Goal: Task Accomplishment & Management: Manage account settings

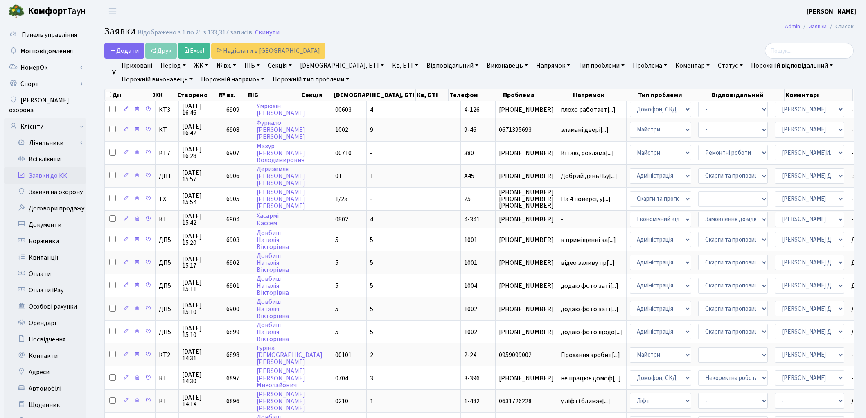
select select "4"
select select "22"
select select "1"
select select "42"
select select "18"
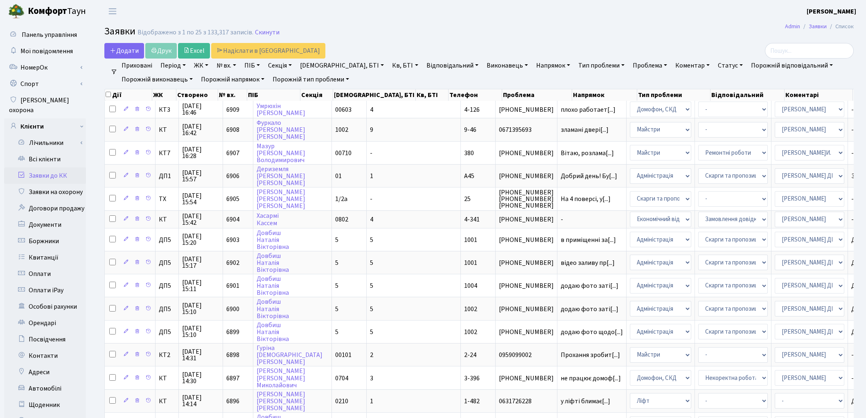
select select "25"
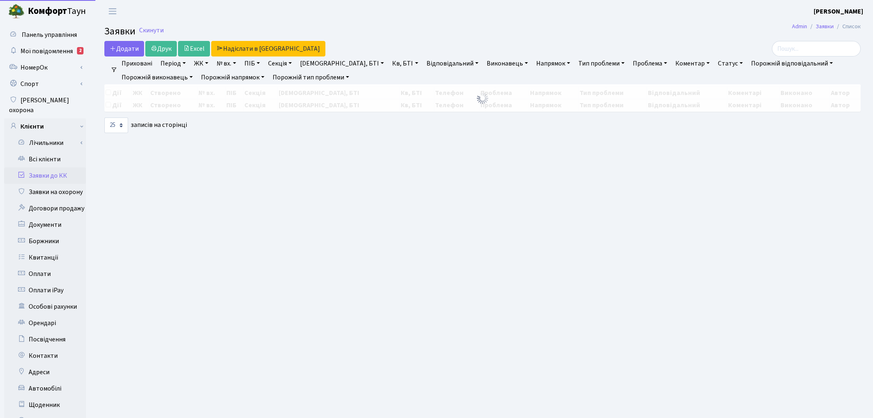
select select "25"
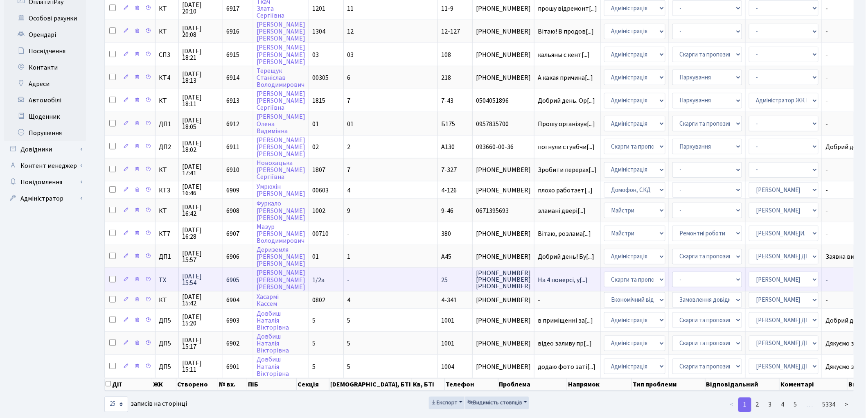
scroll to position [289, 0]
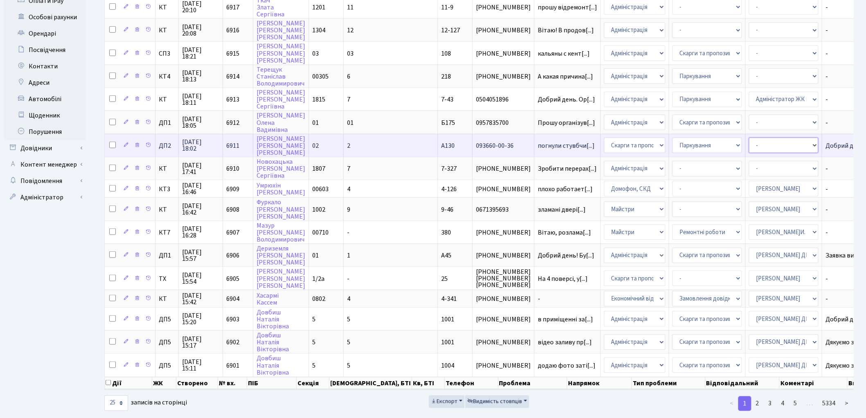
click at [749, 137] on select "- Адміністратор ЖК КТ Вижул В. В. Гордієнко Н.В. Дядюшкін Д.Ю. Кипчук Т. А. Кла…" at bounding box center [784, 145] width 70 height 16
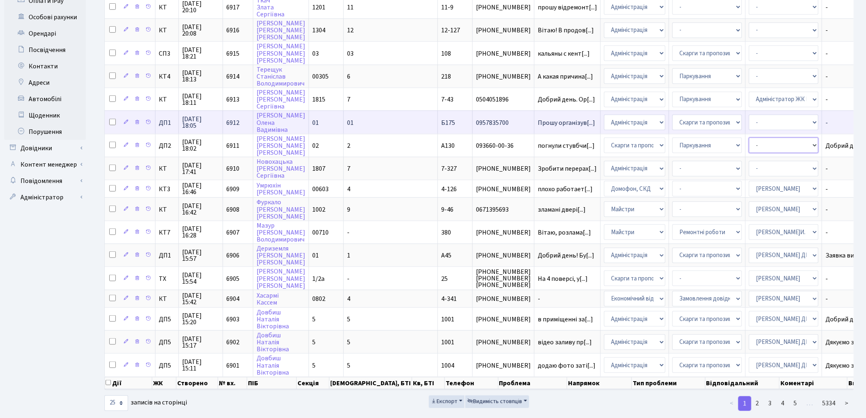
select select "94"
click at [749, 115] on select "- Адміністратор ЖК КТ Вижул В. В. Гордієнко Н.В. Дядюшкін Д.Ю. Кипчук Т. А. Кла…" at bounding box center [784, 123] width 70 height 16
select select "94"
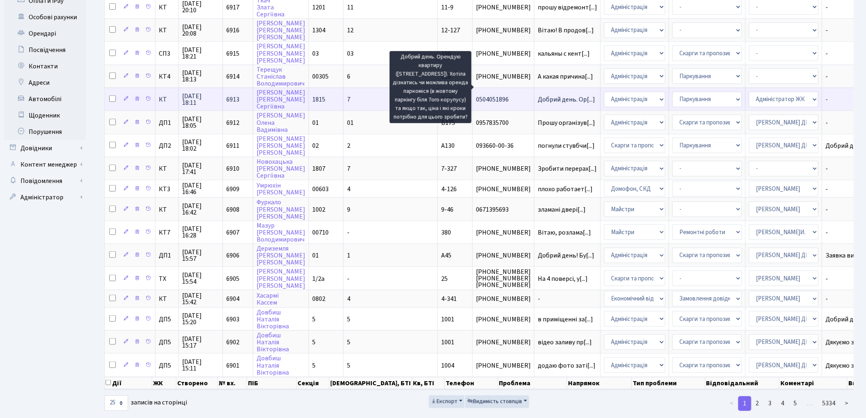
click at [538, 95] on span "Добрий день. Ор[...]" at bounding box center [566, 99] width 57 height 9
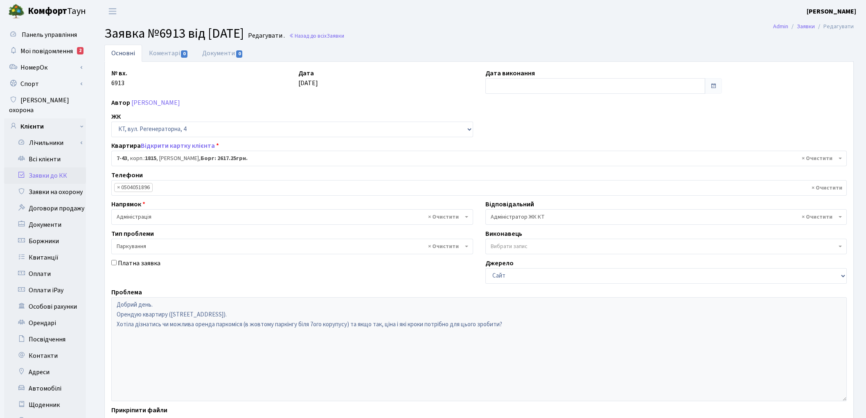
select select "5178"
select select "66"
click at [54, 167] on link "Заявки до КК" at bounding box center [45, 175] width 82 height 16
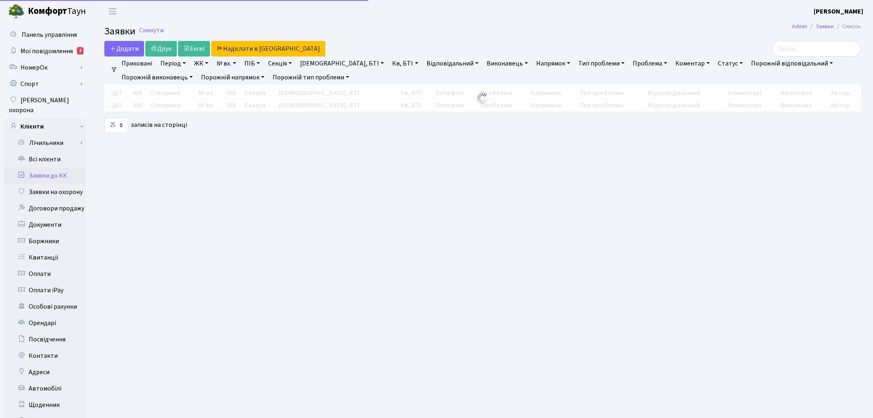
select select "25"
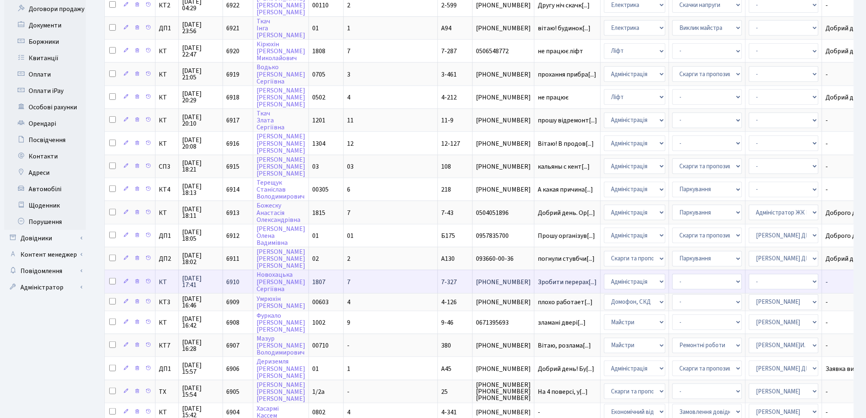
scroll to position [182, 0]
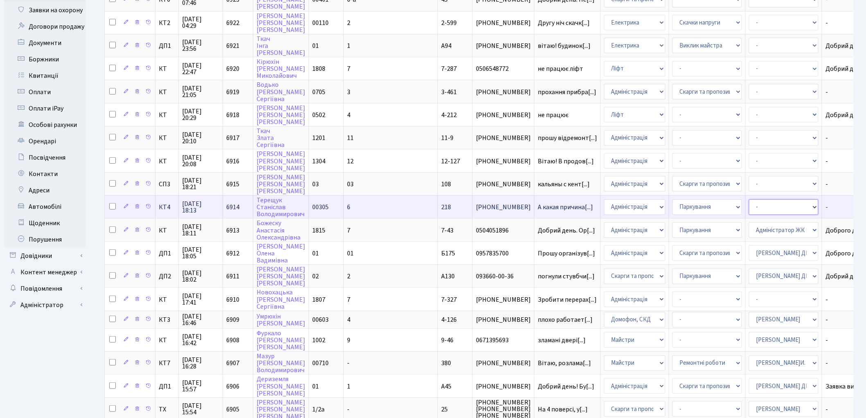
click at [749, 199] on select "- Адміністратор ЖК КТ Вижул В. В. Гордієнко Н.В. Дядюшкін Д.Ю. Кипчук Т. А. Кла…" at bounding box center [784, 207] width 70 height 16
select select "77"
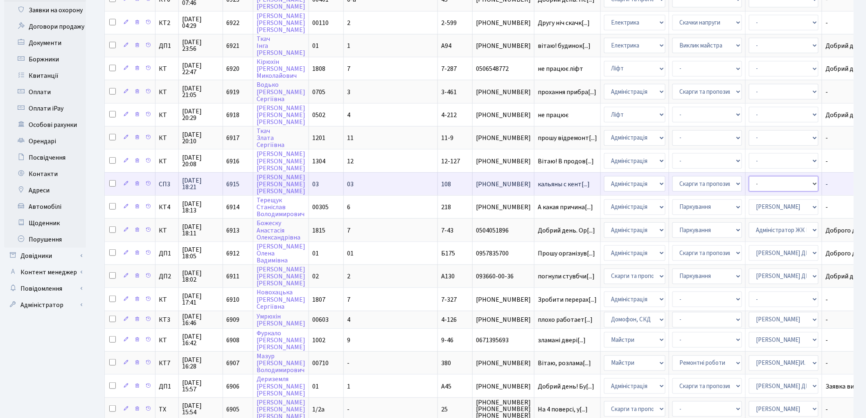
click at [749, 176] on select "- Адміністратор ЖК КТ Вижул В. В. Гордієнко Н.В. Дядюшкін Д.Ю. Кипчук Т. А. Кла…" at bounding box center [784, 184] width 70 height 16
select select "85"
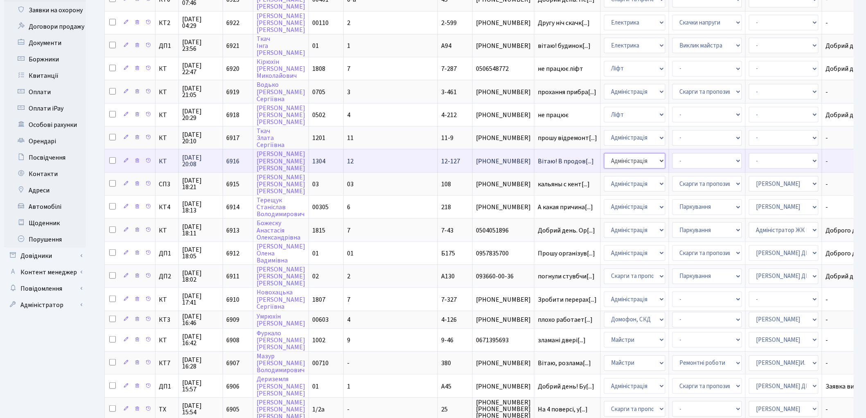
click at [604, 153] on select "- Адміністрація Домофон, СКД Ліфт Майстри Сантехніка Економічний відділ Електри…" at bounding box center [634, 161] width 61 height 16
select select "1"
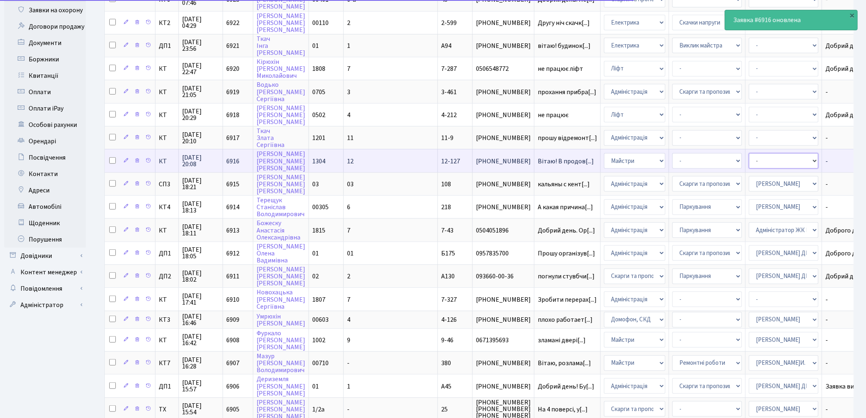
click at [749, 153] on select "- Адміністратор ЖК КТ Вижул В. В. Гордієнко Н.В. Дядюшкін Д.Ю. Кипчук Т. А. Кла…" at bounding box center [784, 161] width 70 height 16
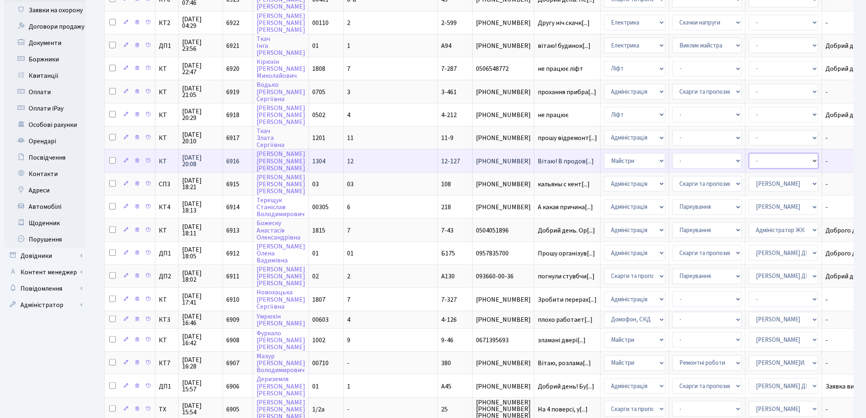
select select "18"
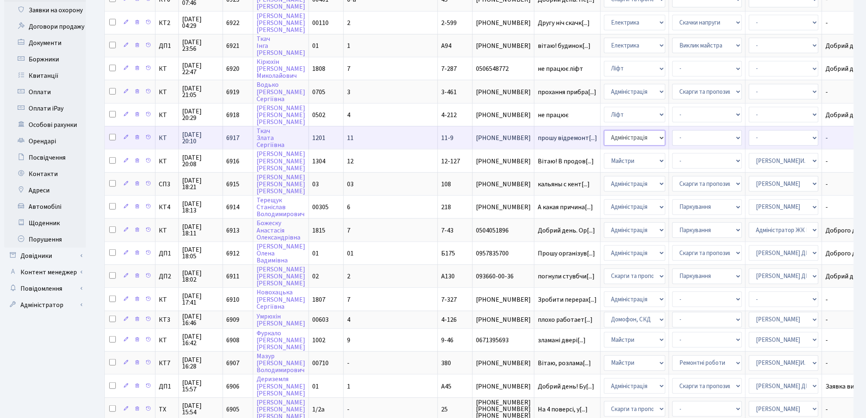
click at [604, 130] on select "- Адміністрація Домофон, СКД Ліфт Майстри Сантехніка Економічний відділ Електри…" at bounding box center [634, 138] width 61 height 16
select select "1"
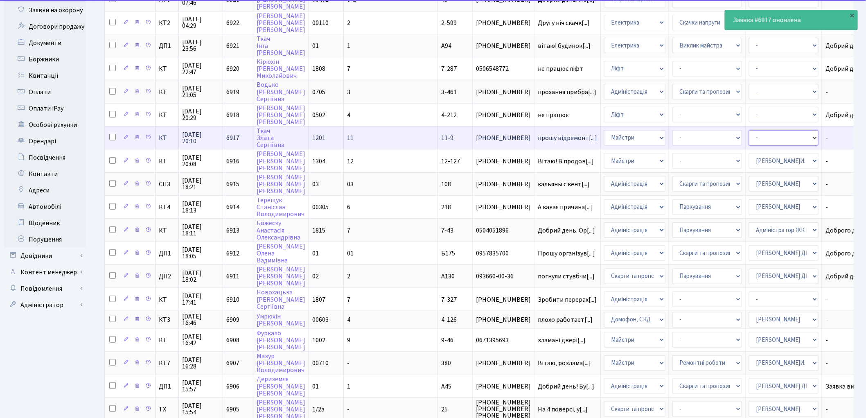
click at [749, 131] on select "- Адміністратор ЖК КТ Вижул В. В. Гордієнко Н.В. Дядюшкін Д.Ю. Кипчук Т. А. Кла…" at bounding box center [784, 138] width 70 height 16
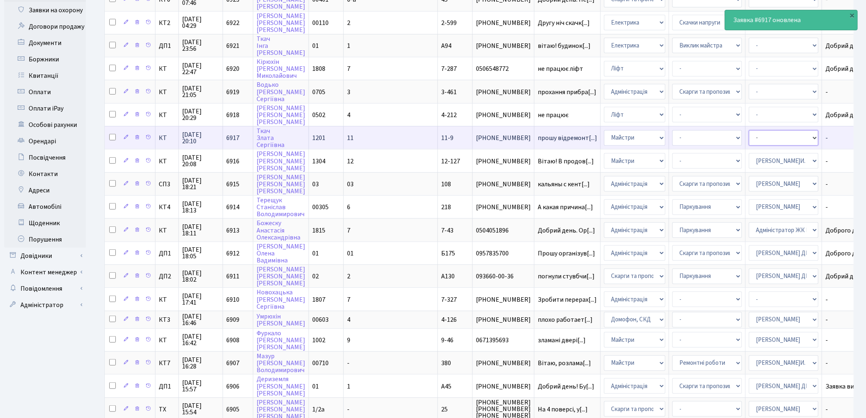
select select "42"
click at [672, 130] on select "- Дитячі майданчики Замовлення плану комунікацій Озеленення Прибирання в будинк…" at bounding box center [707, 138] width 70 height 16
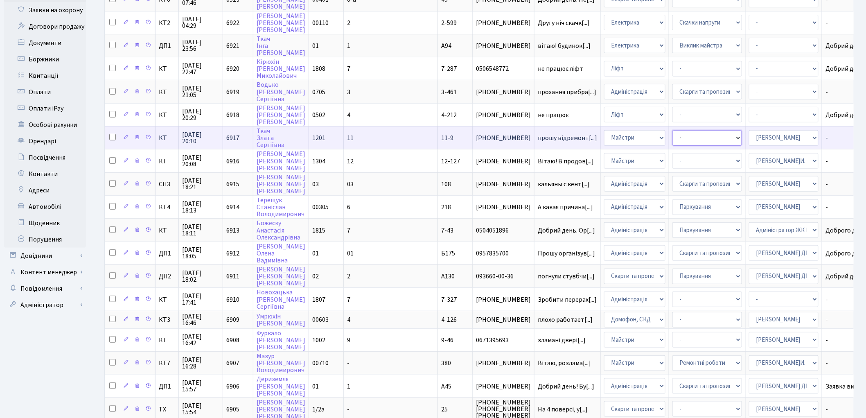
select select "62"
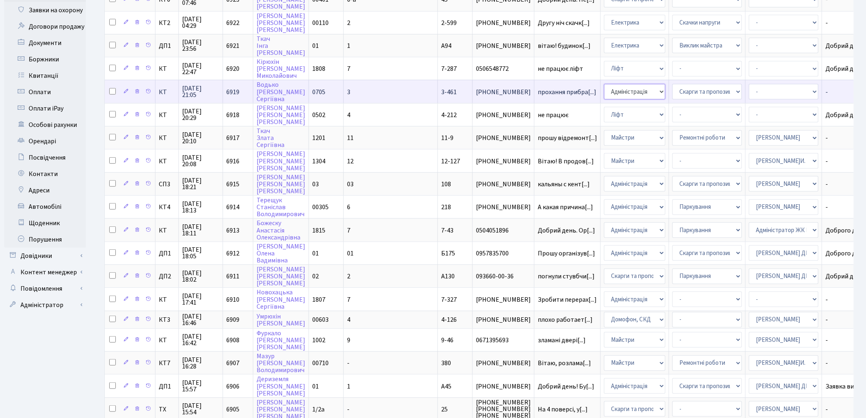
click at [604, 88] on select "- Адміністрація Домофон, СКД Ліфт Майстри Сантехніка Економічний відділ Електри…" at bounding box center [634, 92] width 61 height 16
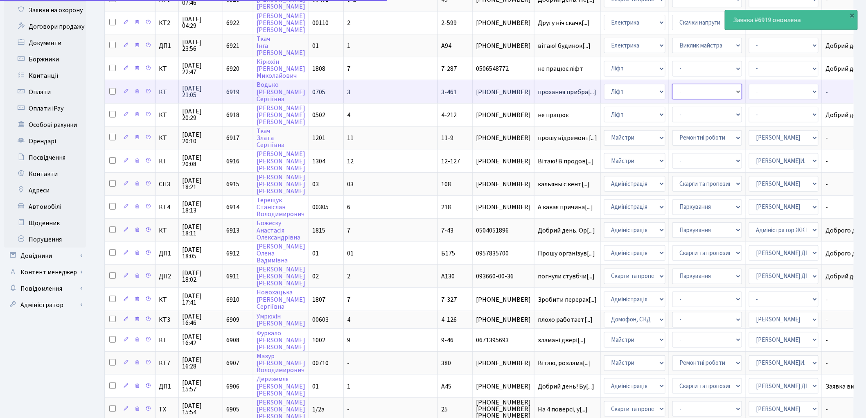
click at [672, 87] on select "-" at bounding box center [707, 92] width 70 height 16
click at [604, 89] on select "- Адміністрація Домофон, СКД Ліфт Майстри Сантехніка Економічний відділ Електри…" at bounding box center [634, 92] width 61 height 16
select select "1"
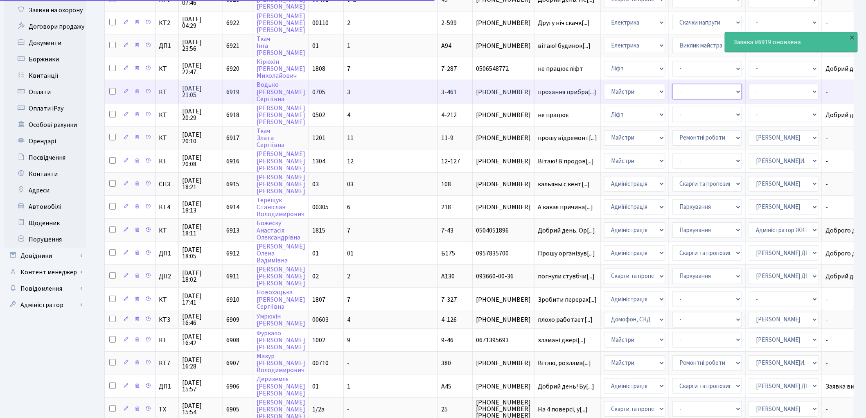
click at [672, 84] on select "- Дитячі майданчики Замовлення плану комунікацій Озеленення Прибирання в будинк…" at bounding box center [707, 92] width 70 height 16
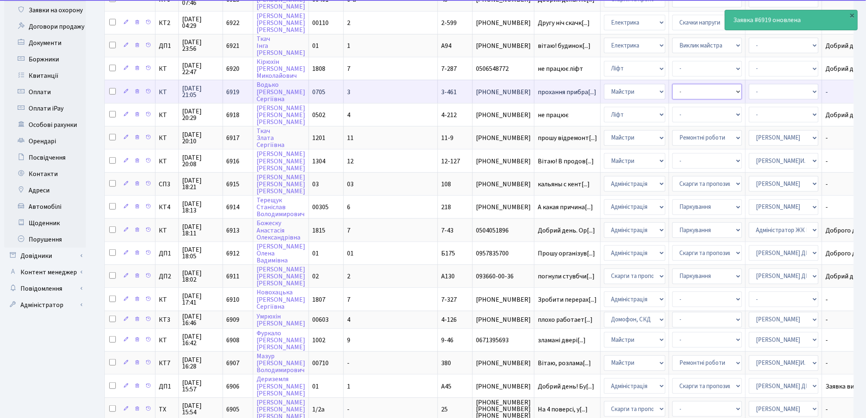
select select "58"
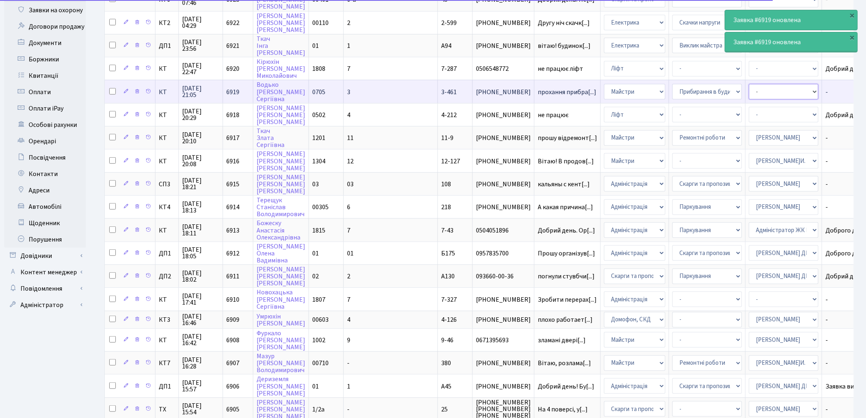
click at [749, 84] on select "- Адміністратор ЖК КТ Вижул В. В. Гордієнко Н.В. Дядюшкін Д.Ю. Кипчук Т. А. Кла…" at bounding box center [784, 92] width 70 height 16
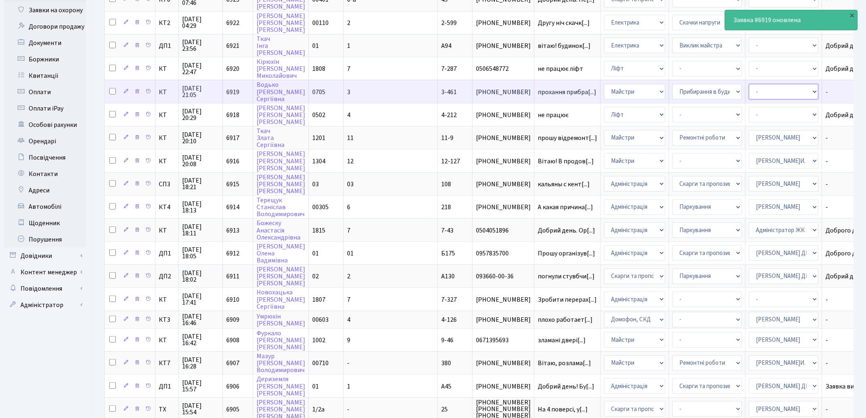
select select "62"
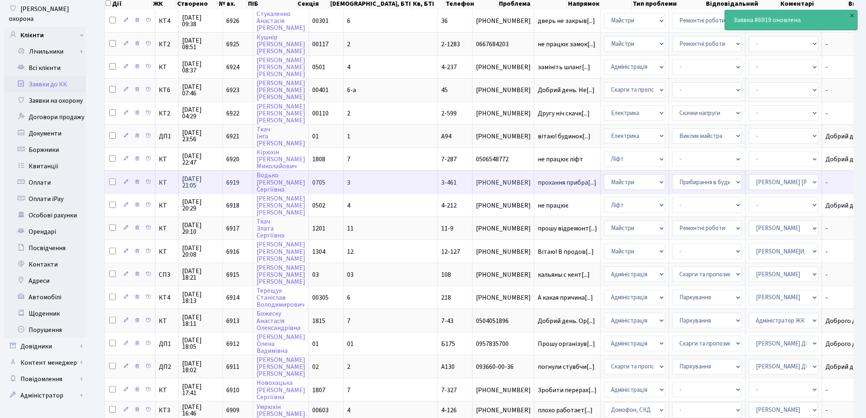
scroll to position [91, 0]
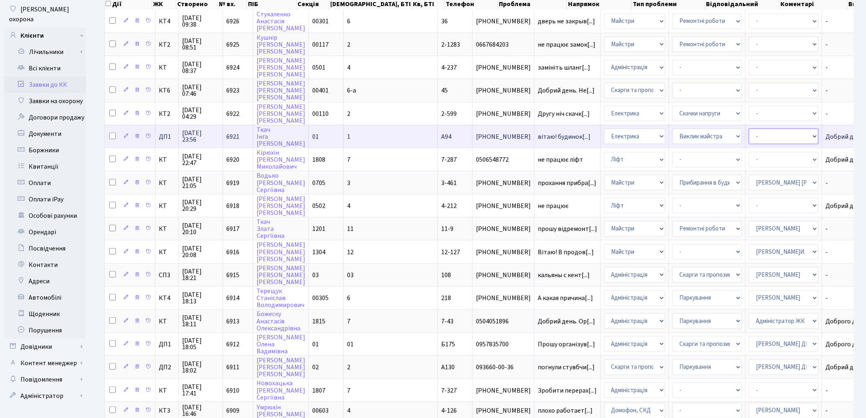
click at [749, 128] on select "- Адміністратор ЖК КТ Вижул В. В. Гордієнко Н.В. Дядюшкін Д.Ю. Кипчук Т. А. Кла…" at bounding box center [784, 136] width 70 height 16
select select "94"
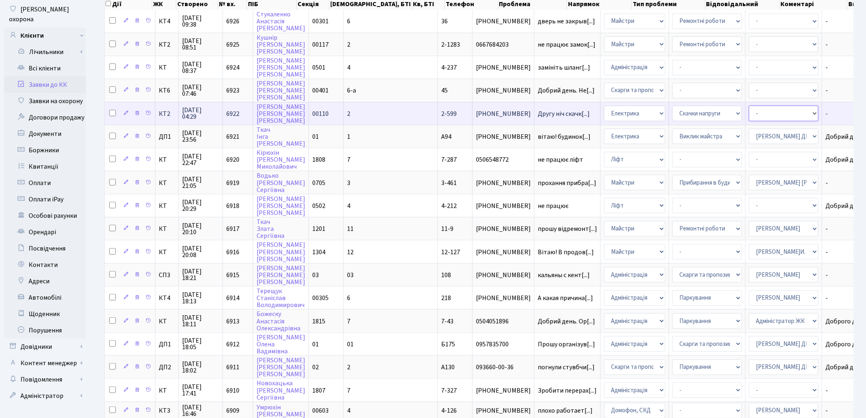
click at [749, 108] on select "- Адміністратор ЖК КТ Вижул В. В. Гордієнко Н.В. Дядюшкін Д.Ю. Кипчук Т. А. Кла…" at bounding box center [784, 114] width 70 height 16
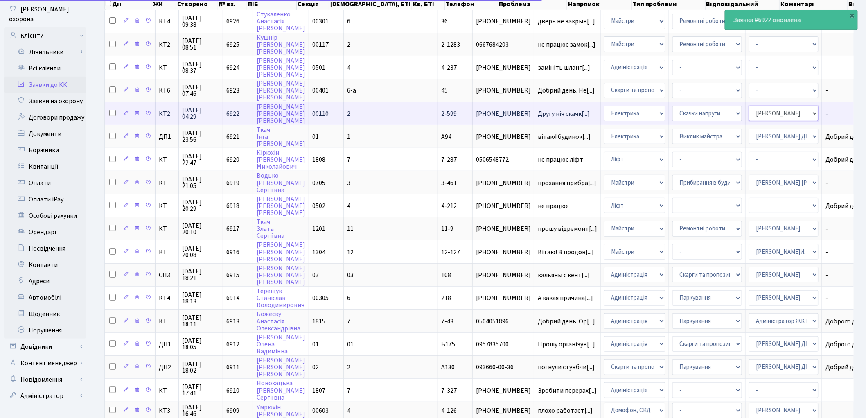
click at [756, 111] on select "- Адміністратор ЖК КТ Вижул В. В. Гордієнко Н.В. Дядюшкін Д.Ю. Кипчук Т. А. Кла…" at bounding box center [784, 114] width 70 height 16
select select "22"
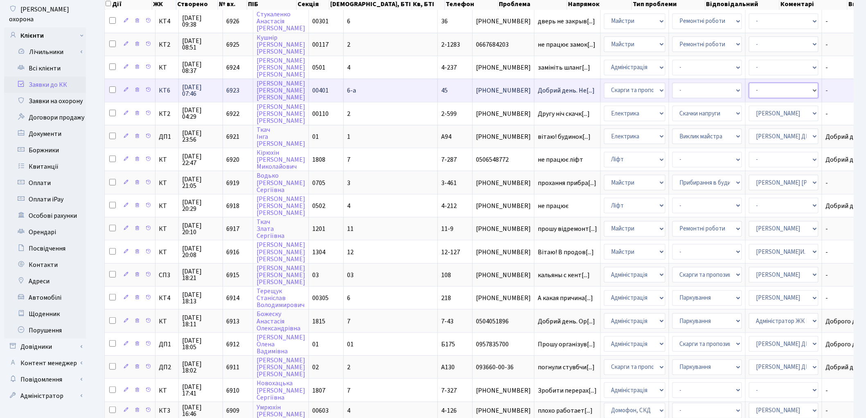
click at [749, 88] on select "- Адміністратор ЖК КТ Вижул В. В. Гордієнко Н.В. Дядюшкін Д.Ю. Кипчук Т. А. Кла…" at bounding box center [784, 91] width 70 height 16
select select "77"
click at [749, 88] on select "- Адміністратор ЖК КТ Вижул В. В. Гордієнко Н.В. Дядюшкін Д.Ю. Кипчук Т. А. Кла…" at bounding box center [784, 91] width 70 height 16
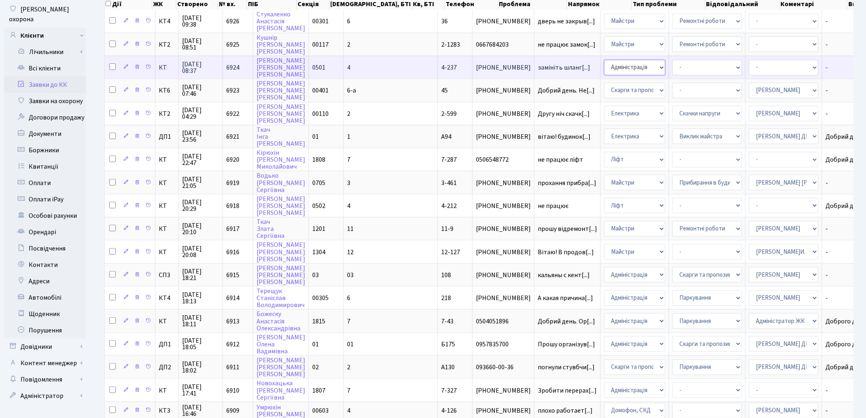
click at [604, 66] on select "- Адміністрація Домофон, СКД Ліфт Майстри Сантехніка Економічний відділ Електри…" at bounding box center [634, 68] width 61 height 16
select select "1"
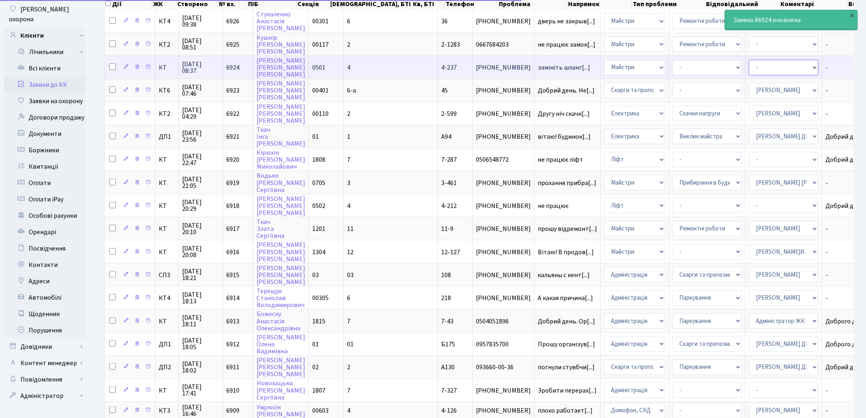
click at [749, 64] on select "- Адміністратор ЖК КТ Вижул В. В. Гордієнко Н.В. Дядюшкін Д.Ю. Кипчук Т. А. Кла…" at bounding box center [784, 68] width 70 height 16
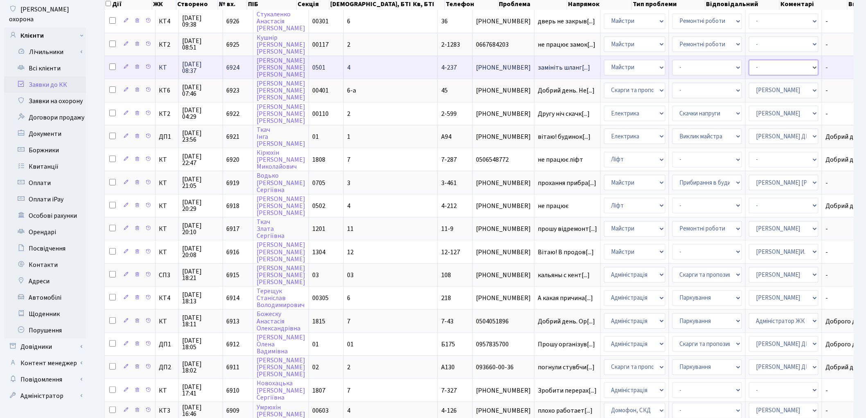
select select "62"
click at [749, 64] on select "- Адміністратор ЖК КТ Вижул В. В. Гордієнко Н.В. Дядюшкін Д.Ю. Кипчук Т. А. Кла…" at bounding box center [784, 68] width 70 height 16
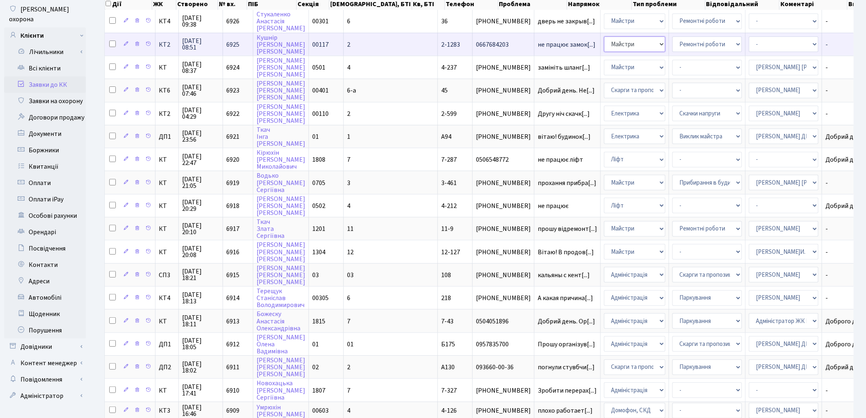
click at [604, 42] on select "- Адміністрація Домофон, СКД Ліфт Майстри Сантехніка Економічний відділ Електри…" at bounding box center [634, 44] width 61 height 16
select select "4"
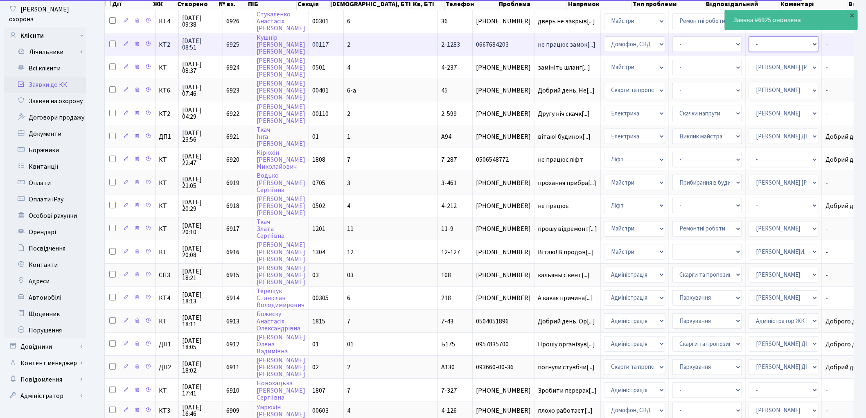
click at [749, 43] on select "- Адміністратор ЖК КТ Вижул В. В. Гордієнко Н.В. Дядюшкін Д.Ю. Кипчук Т. А. Кла…" at bounding box center [784, 44] width 70 height 16
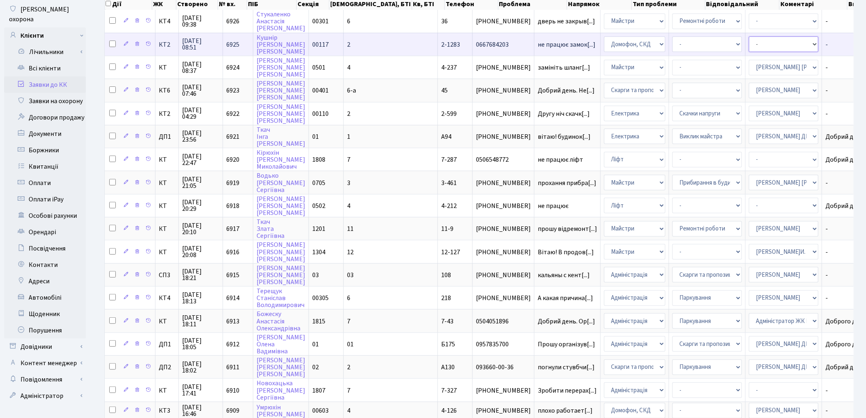
select select "22"
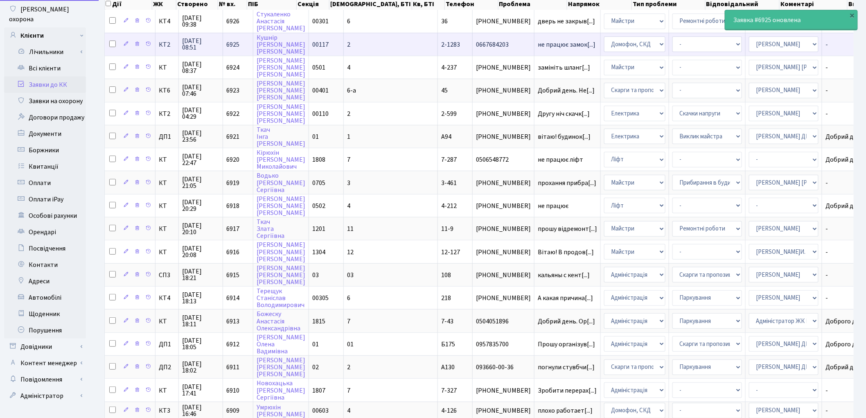
click at [749, 43] on select "- Адміністратор ЖК КТ Вижул В. В. Гордієнко Н.В. Дядюшкін Д.Ю. Кипчук Т. А. Кла…" at bounding box center [784, 44] width 70 height 16
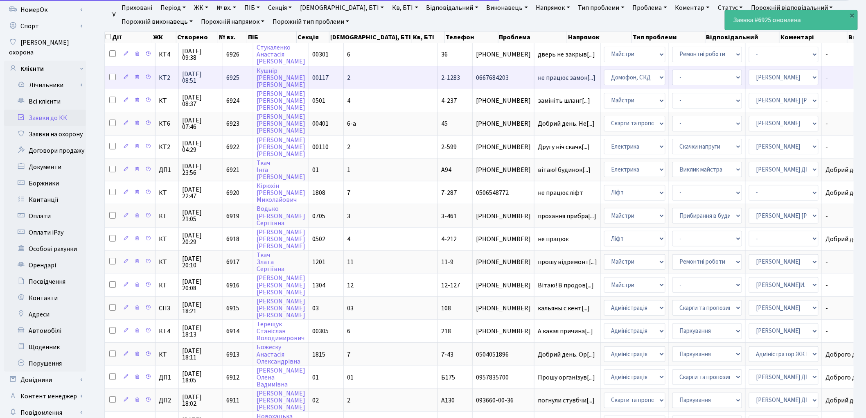
scroll to position [0, 0]
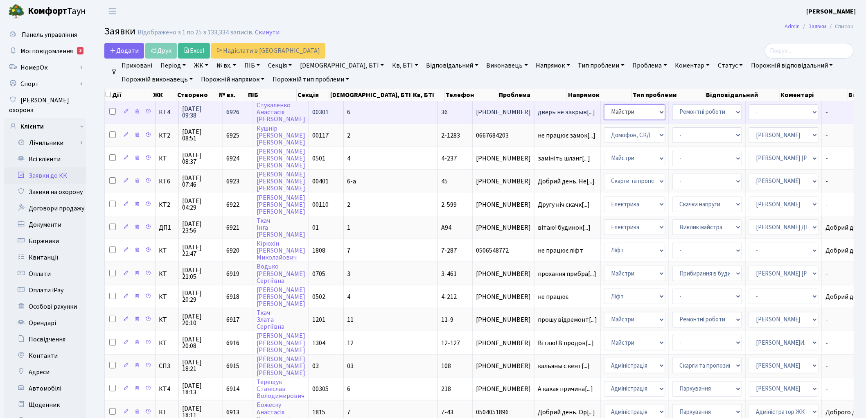
click at [604, 116] on select "- Адміністрація Домофон, СКД Ліфт Майстри Сантехніка Економічний відділ Електри…" at bounding box center [634, 112] width 61 height 16
select select "4"
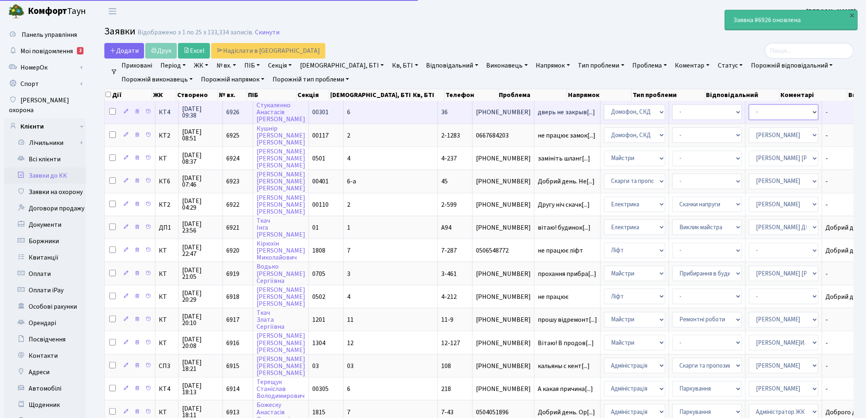
click at [749, 112] on select "- Адміністратор ЖК КТ Вижул В. В. Гордієнко Н.В. Дядюшкін Д.Ю. Кипчук Т. А. Кла…" at bounding box center [784, 112] width 70 height 16
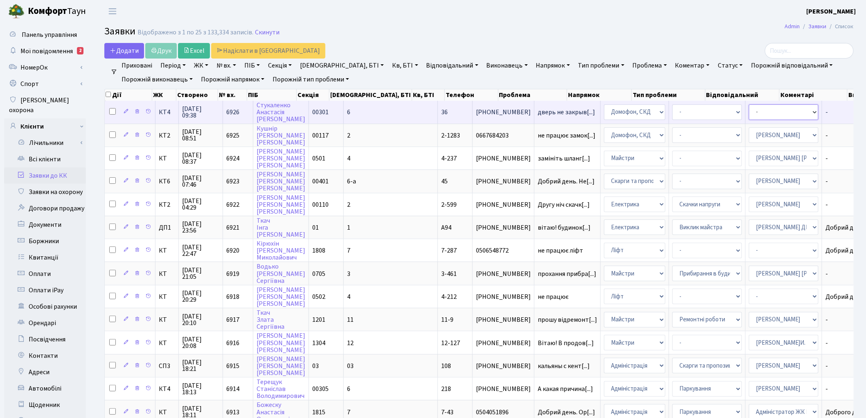
select select "22"
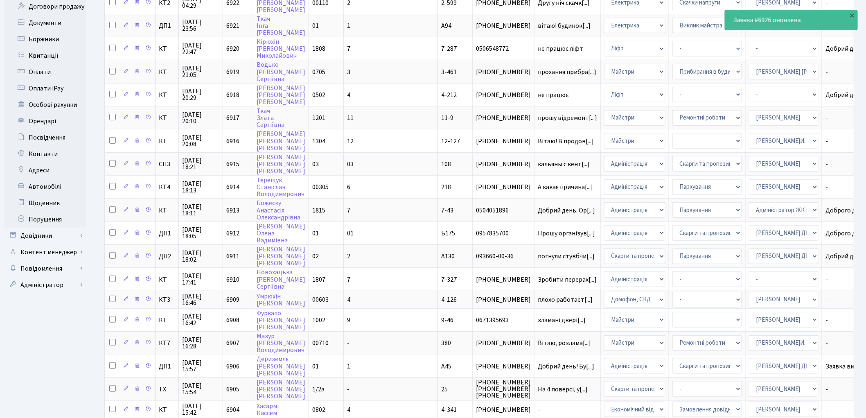
scroll to position [289, 0]
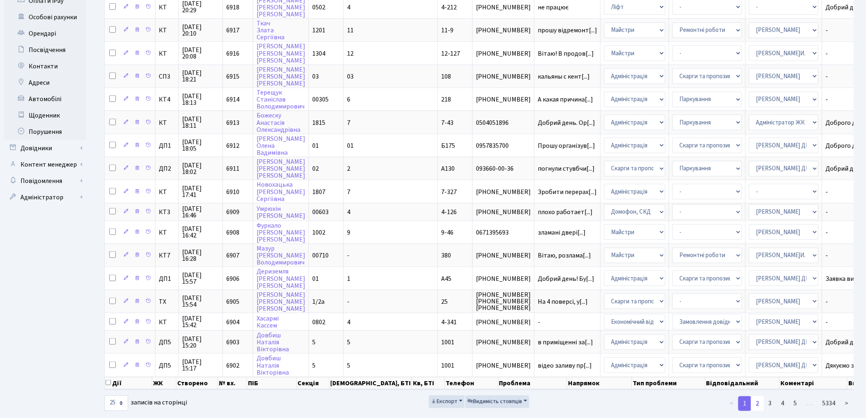
click at [760, 396] on link "2" at bounding box center [757, 403] width 13 height 15
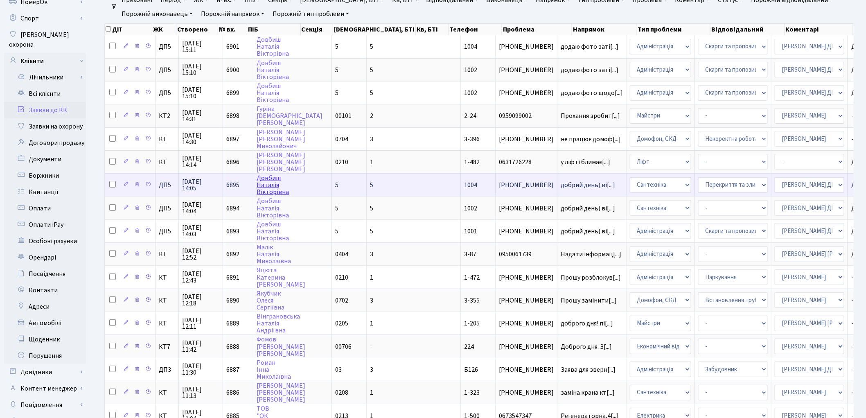
scroll to position [0, 0]
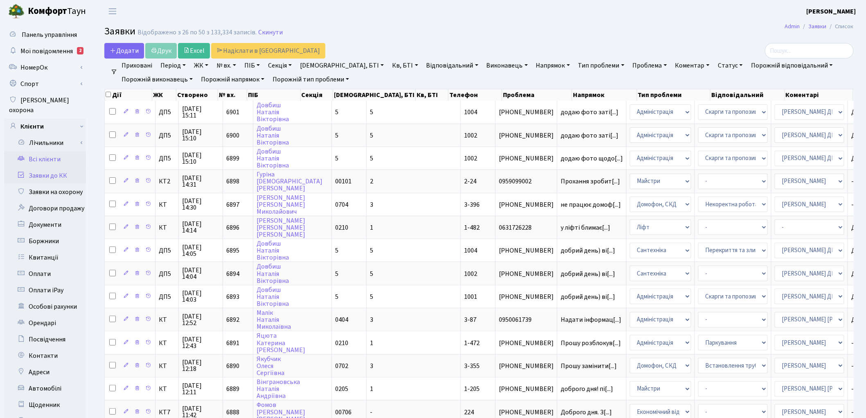
click at [50, 151] on link "Всі клієнти" at bounding box center [45, 159] width 82 height 16
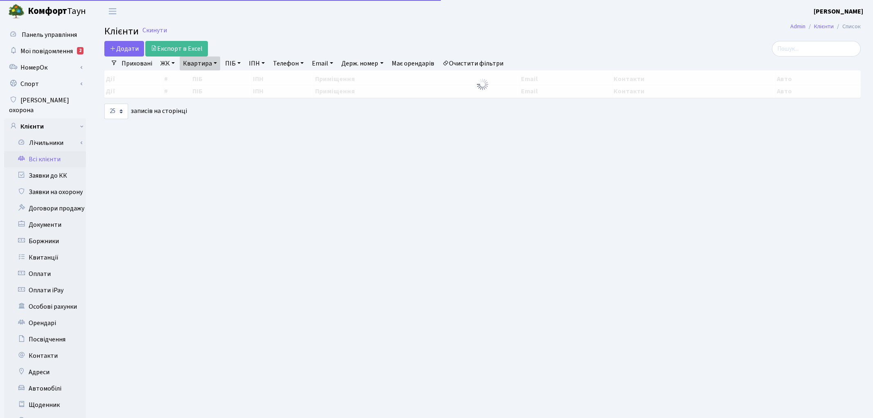
select select "25"
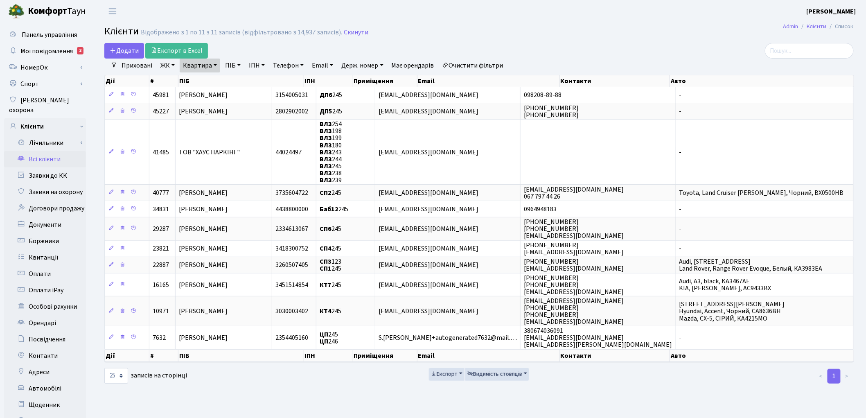
click at [502, 66] on link "Очистити фільтри" at bounding box center [473, 66] width 68 height 14
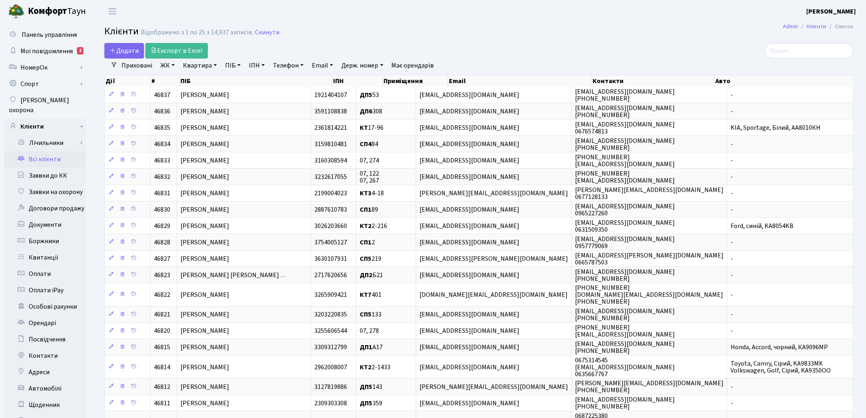
click at [228, 63] on link "ПІБ" at bounding box center [233, 66] width 22 height 14
paste input "Крапіва"
type input "Крапіва"
click at [506, 56] on div "Додати Експорт в Excel" at bounding box center [352, 51] width 496 height 16
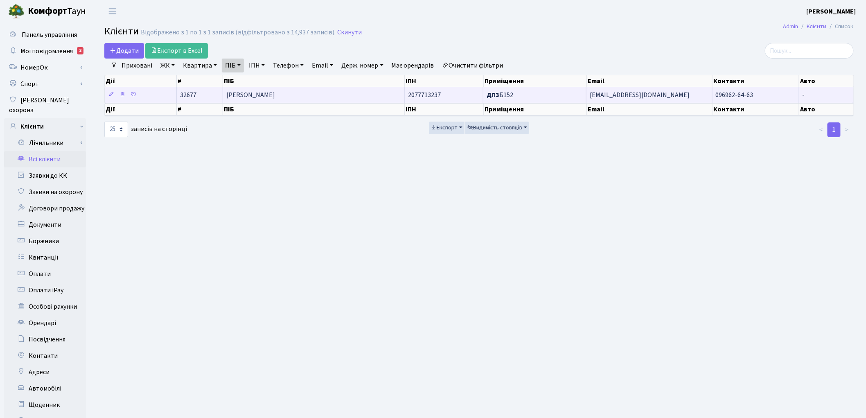
click at [275, 95] on span "[PERSON_NAME] [PERSON_NAME]" at bounding box center [250, 94] width 49 height 9
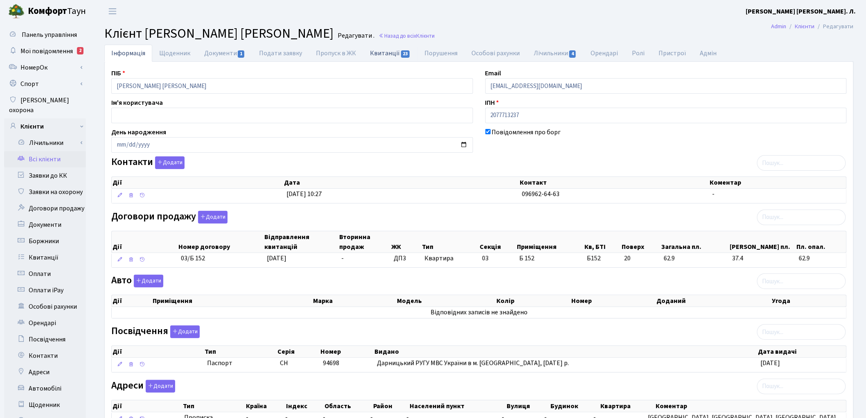
click at [375, 57] on link "Квитанції 23" at bounding box center [390, 53] width 54 height 17
select select "25"
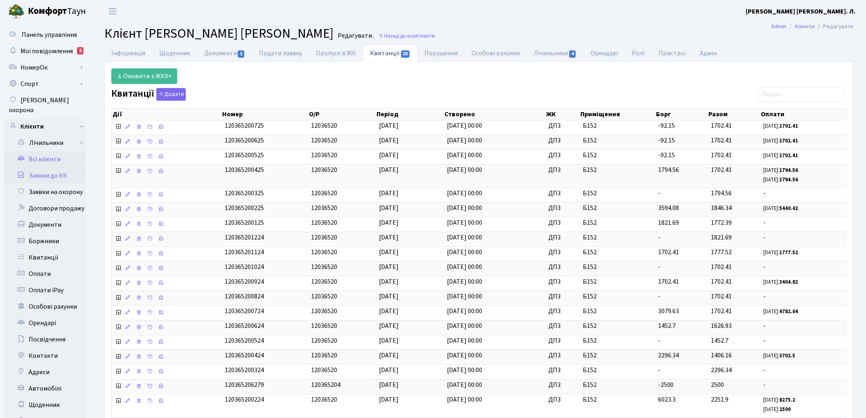
click at [50, 169] on link "Заявки до КК" at bounding box center [45, 175] width 82 height 16
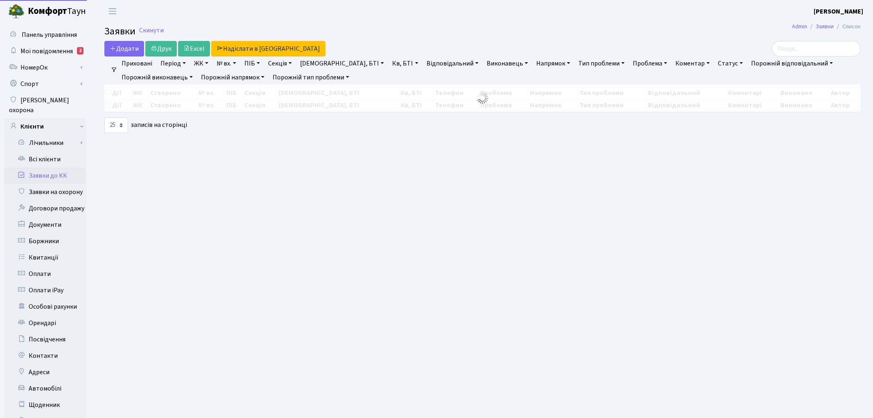
select select "25"
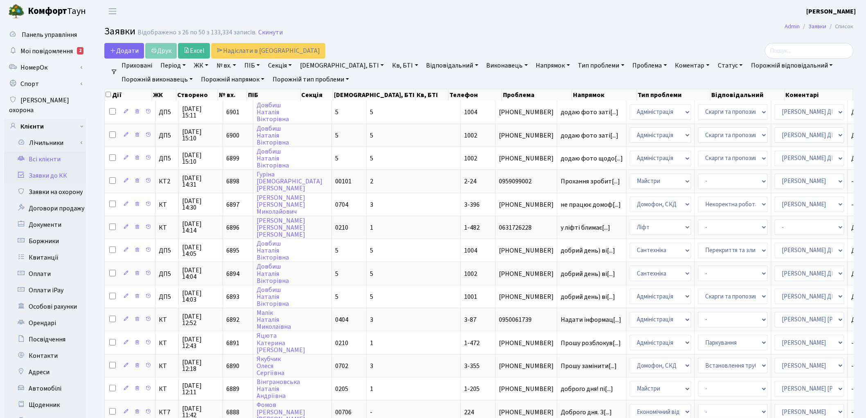
click at [45, 151] on link "Всі клієнти" at bounding box center [45, 159] width 82 height 16
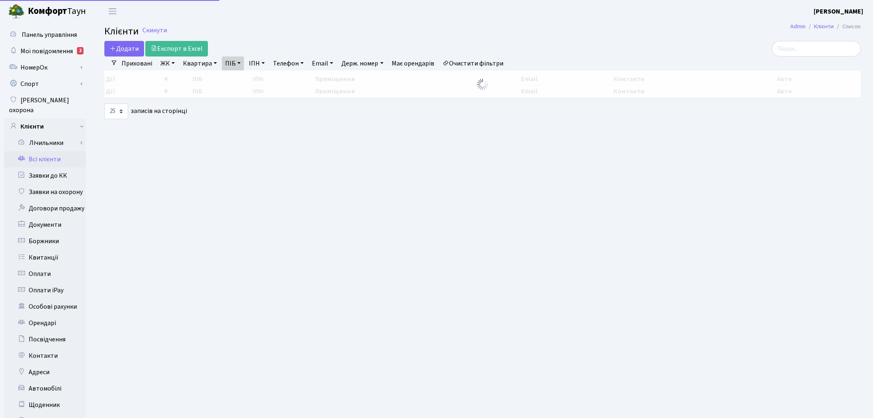
select select "25"
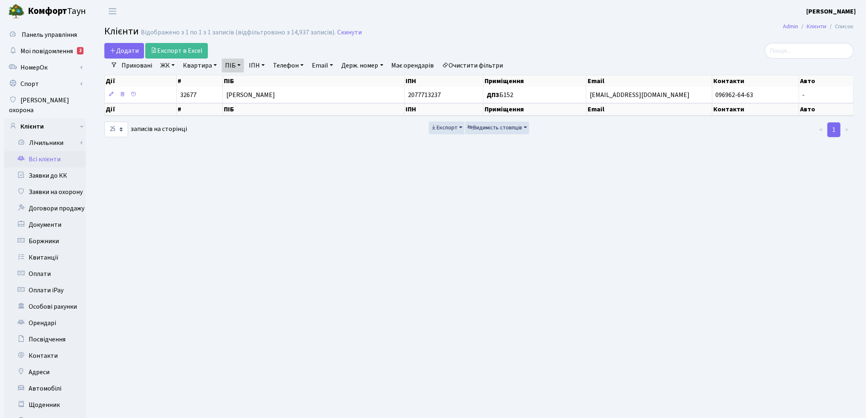
click at [496, 68] on link "Очистити фільтри" at bounding box center [473, 66] width 68 height 14
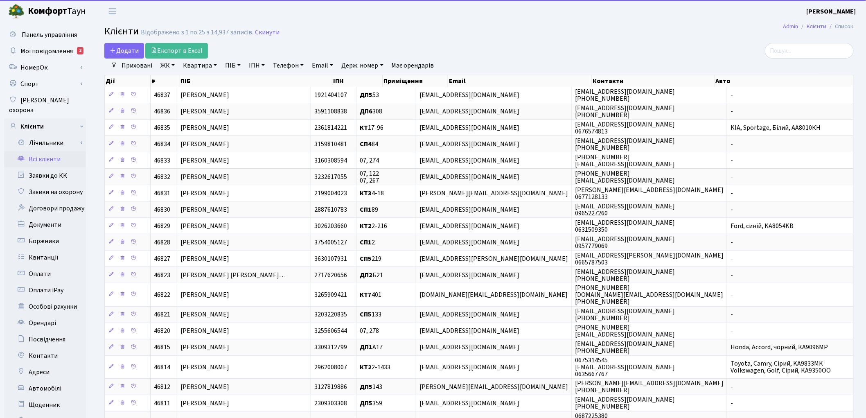
click at [232, 66] on link "ПІБ" at bounding box center [233, 66] width 22 height 14
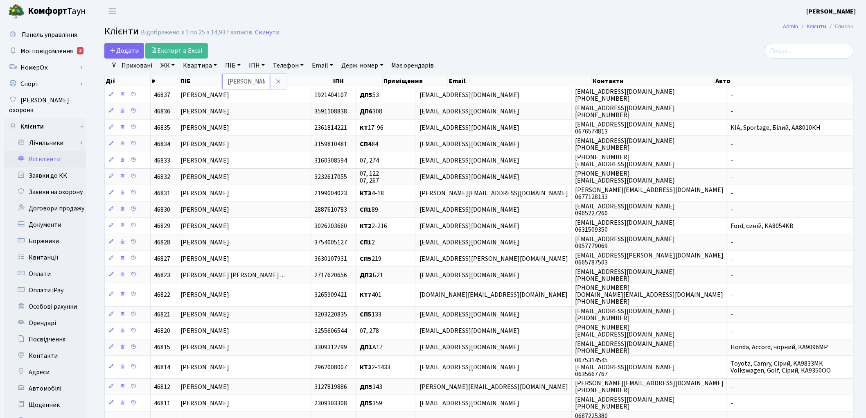
type input "косюк"
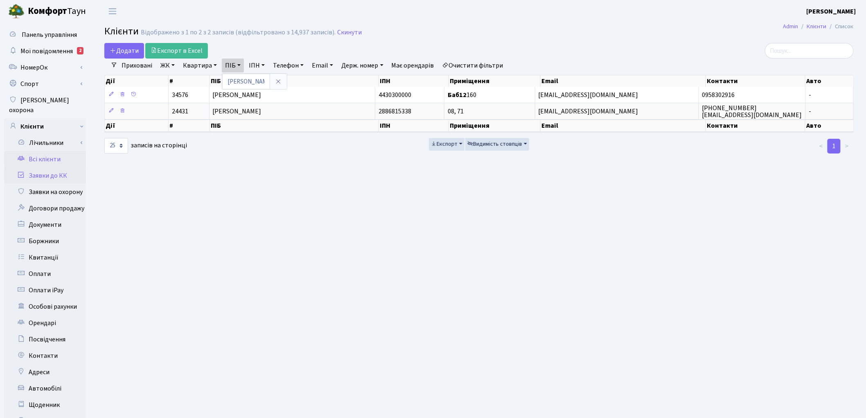
click at [45, 167] on link "Заявки до КК" at bounding box center [45, 175] width 82 height 16
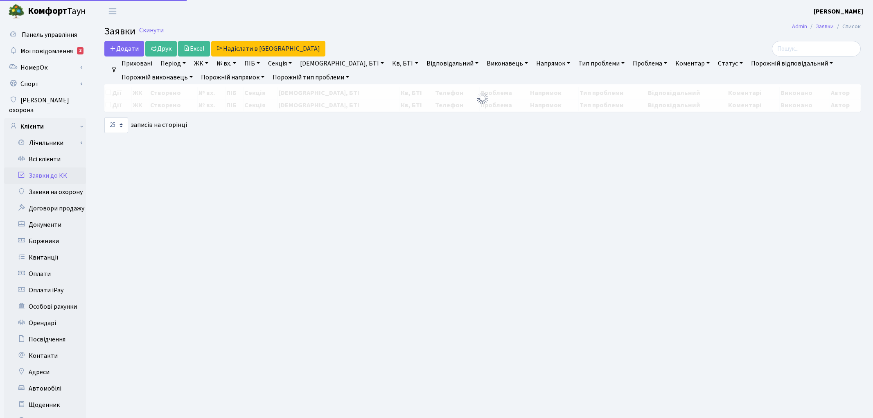
select select "25"
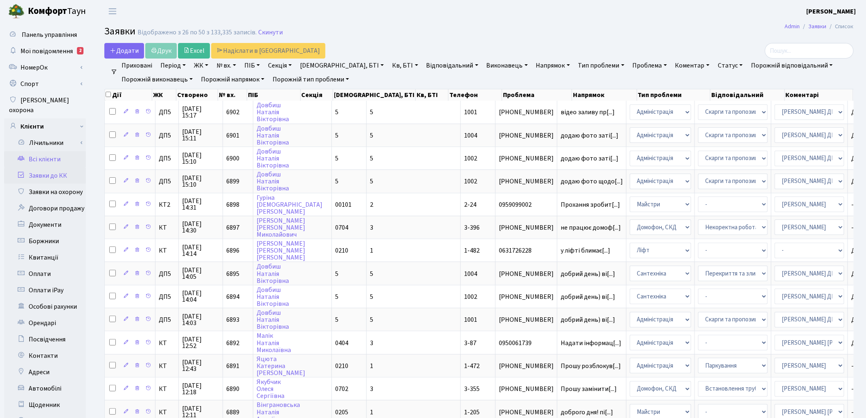
click at [37, 151] on link "Всі клієнти" at bounding box center [45, 159] width 82 height 16
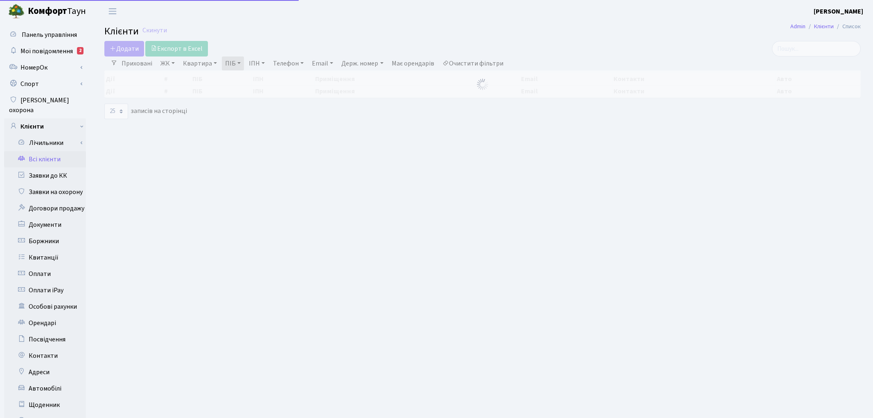
select select "25"
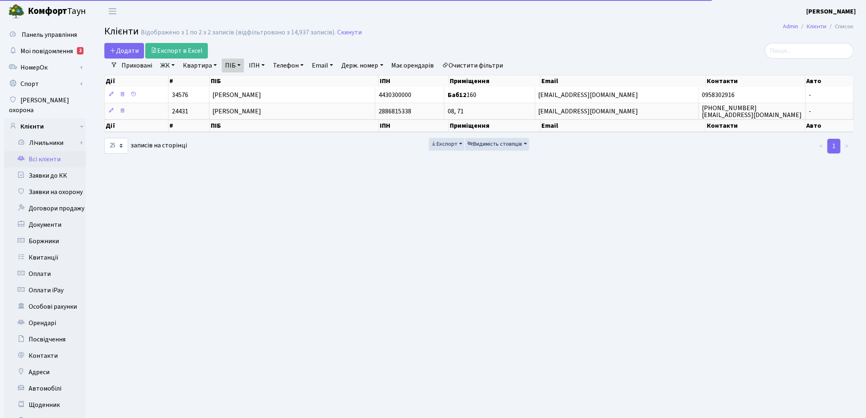
click at [476, 66] on link "Очистити фільтри" at bounding box center [473, 66] width 68 height 14
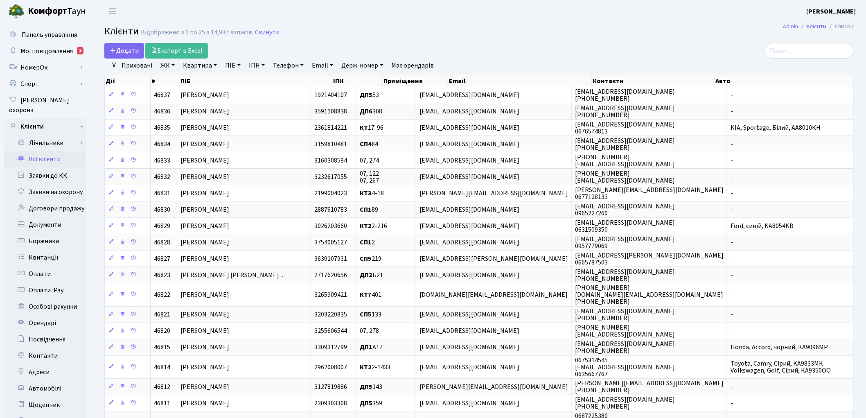
click at [191, 68] on link "Квартира" at bounding box center [200, 66] width 41 height 14
type input "49"
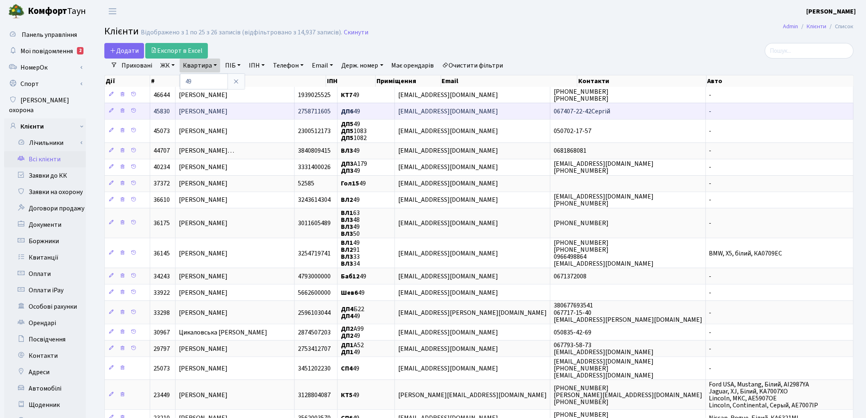
click at [195, 113] on span "[PERSON_NAME]" at bounding box center [203, 111] width 49 height 9
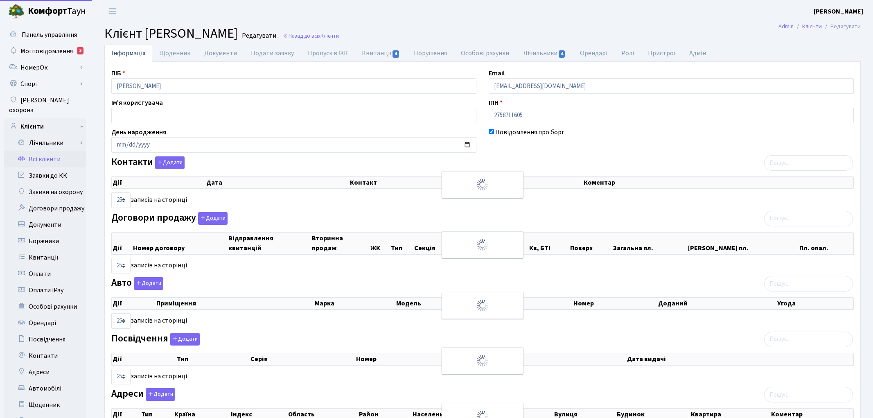
select select "25"
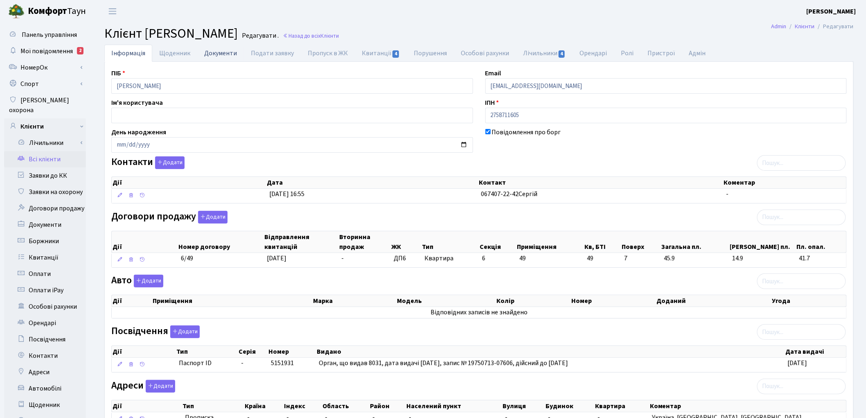
click at [213, 56] on link "Документи" at bounding box center [220, 53] width 47 height 17
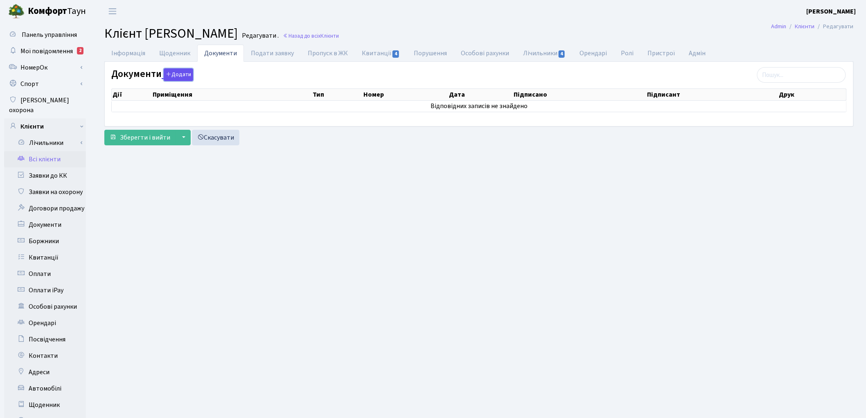
click at [180, 75] on button "Додати" at bounding box center [178, 74] width 29 height 13
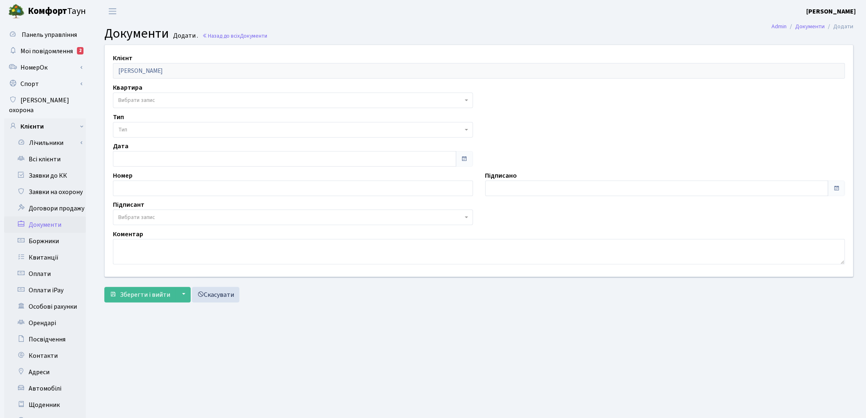
click at [132, 99] on span "Вибрати запис" at bounding box center [136, 100] width 37 height 8
select select "176851"
click at [133, 131] on span "Тип" at bounding box center [290, 130] width 345 height 8
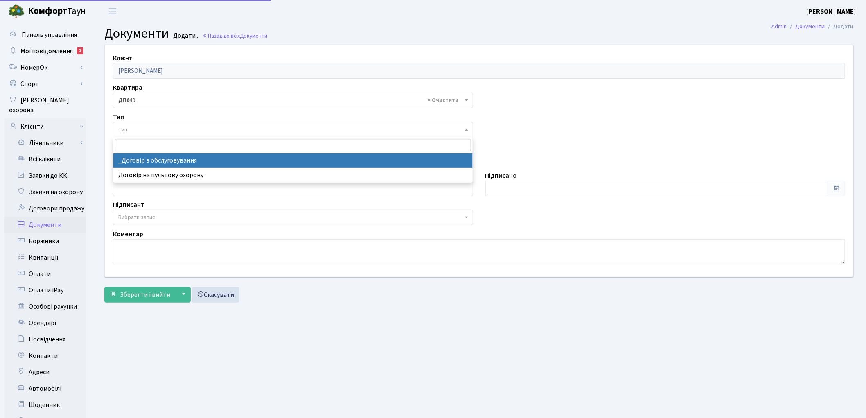
select select "289"
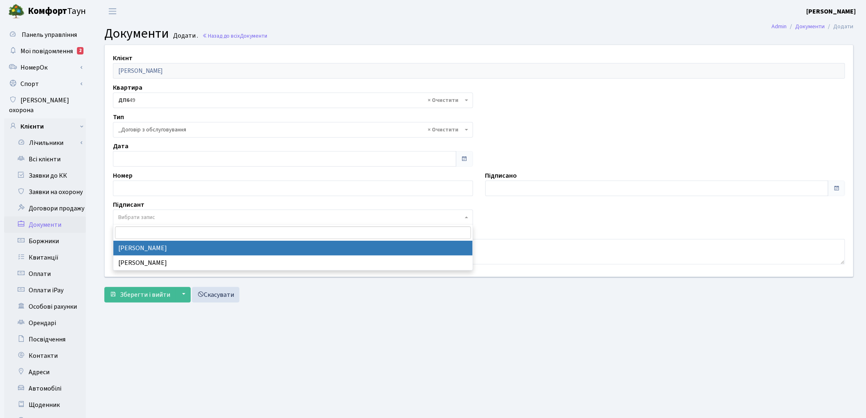
click at [138, 219] on span "Вибрати запис" at bounding box center [136, 217] width 37 height 8
select select "74"
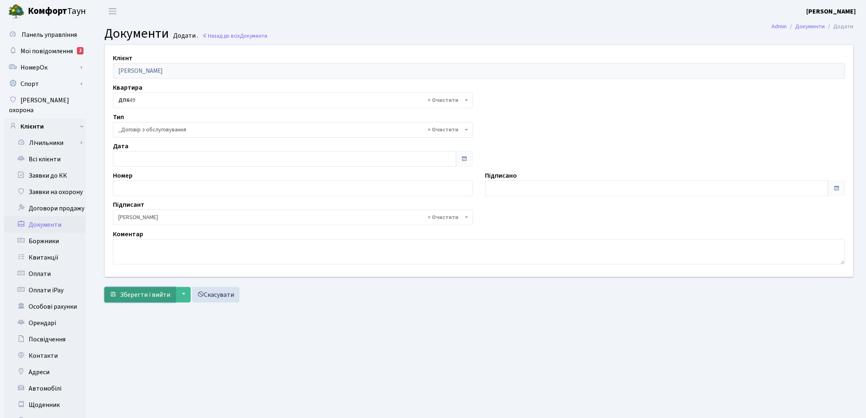
click at [136, 297] on span "Зберегти і вийти" at bounding box center [145, 294] width 50 height 9
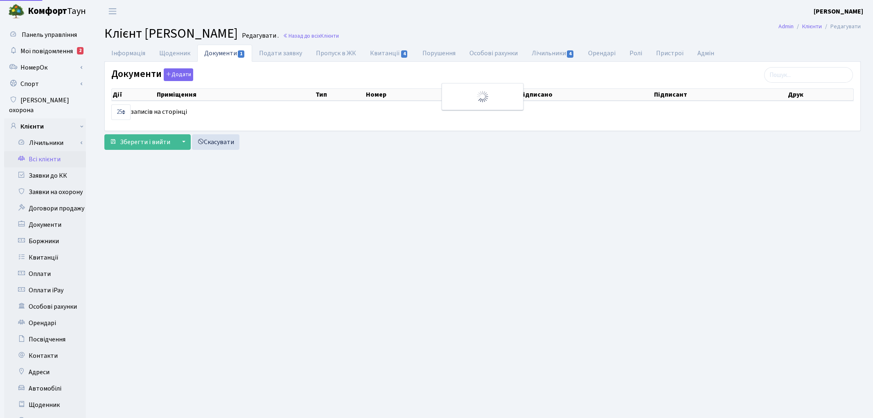
select select "25"
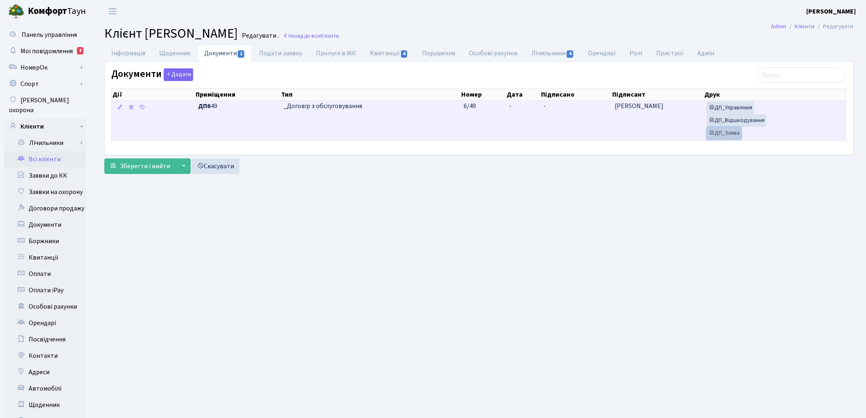
click at [721, 138] on link "ДП_Заява" at bounding box center [724, 133] width 35 height 13
click at [752, 121] on link "ДП_Відшкодування" at bounding box center [737, 120] width 60 height 13
click at [719, 107] on link "ДП_Управління" at bounding box center [730, 107] width 47 height 13
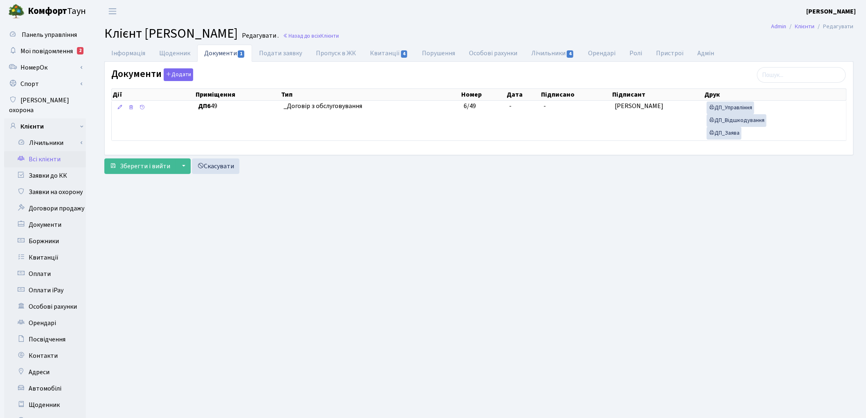
click at [51, 151] on link "Всі клієнти" at bounding box center [45, 159] width 82 height 16
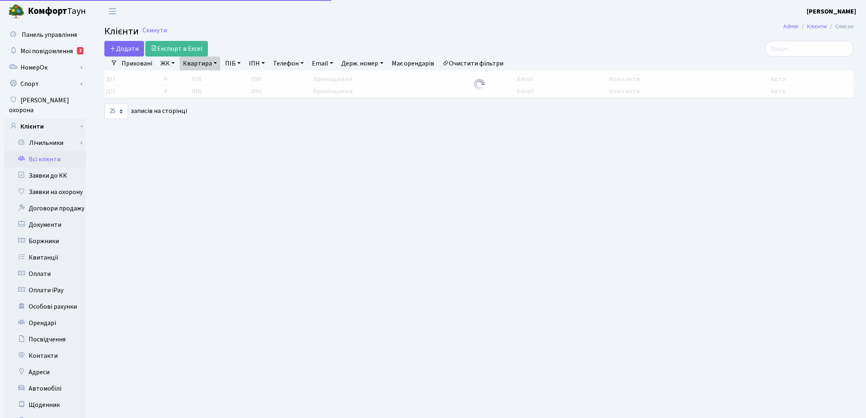
select select "25"
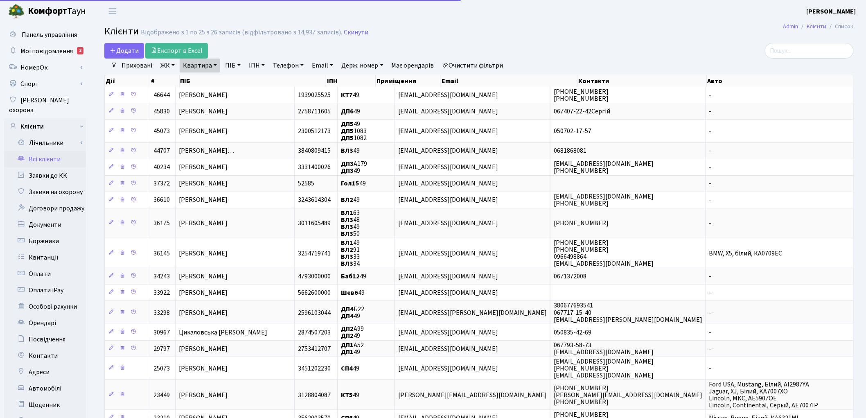
click at [194, 65] on link "Квартира" at bounding box center [200, 66] width 41 height 14
click at [207, 82] on input "49" at bounding box center [204, 82] width 48 height 16
type input "4"
type input "263"
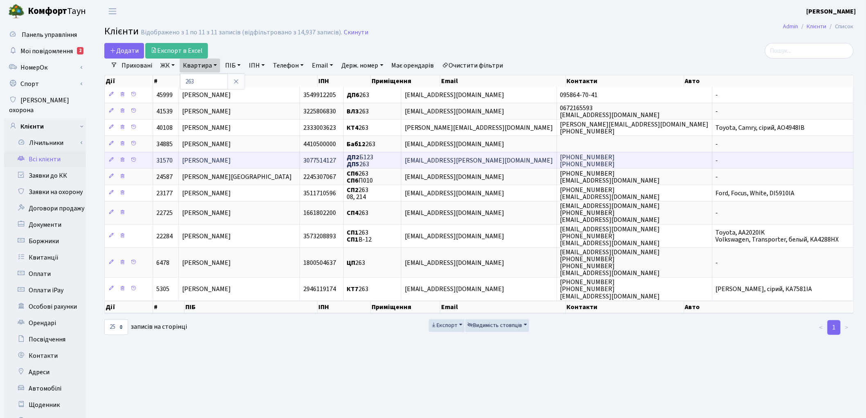
click at [231, 162] on span "[PERSON_NAME]" at bounding box center [206, 160] width 49 height 9
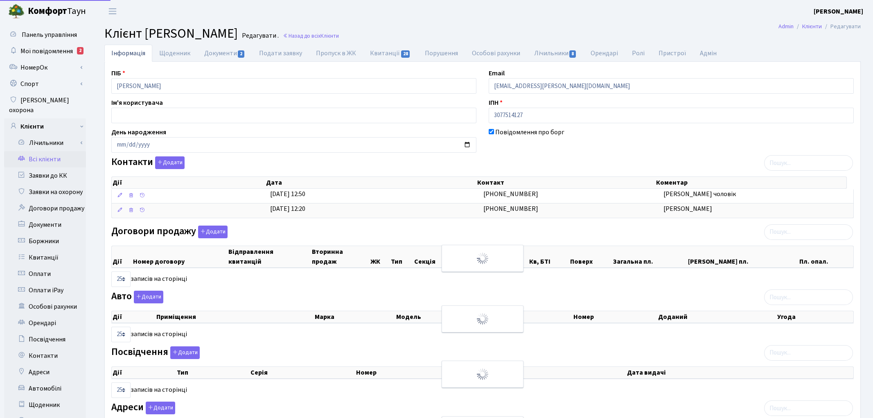
select select "25"
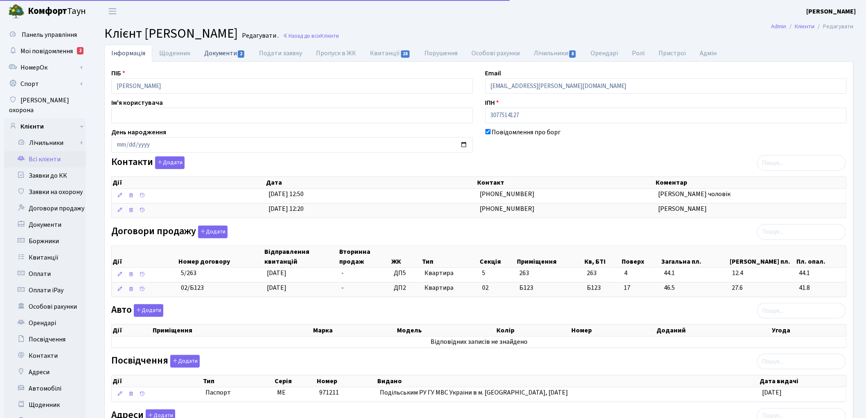
click at [214, 55] on link "Документи 2" at bounding box center [224, 53] width 55 height 17
select select "25"
